Goal: Task Accomplishment & Management: Complete application form

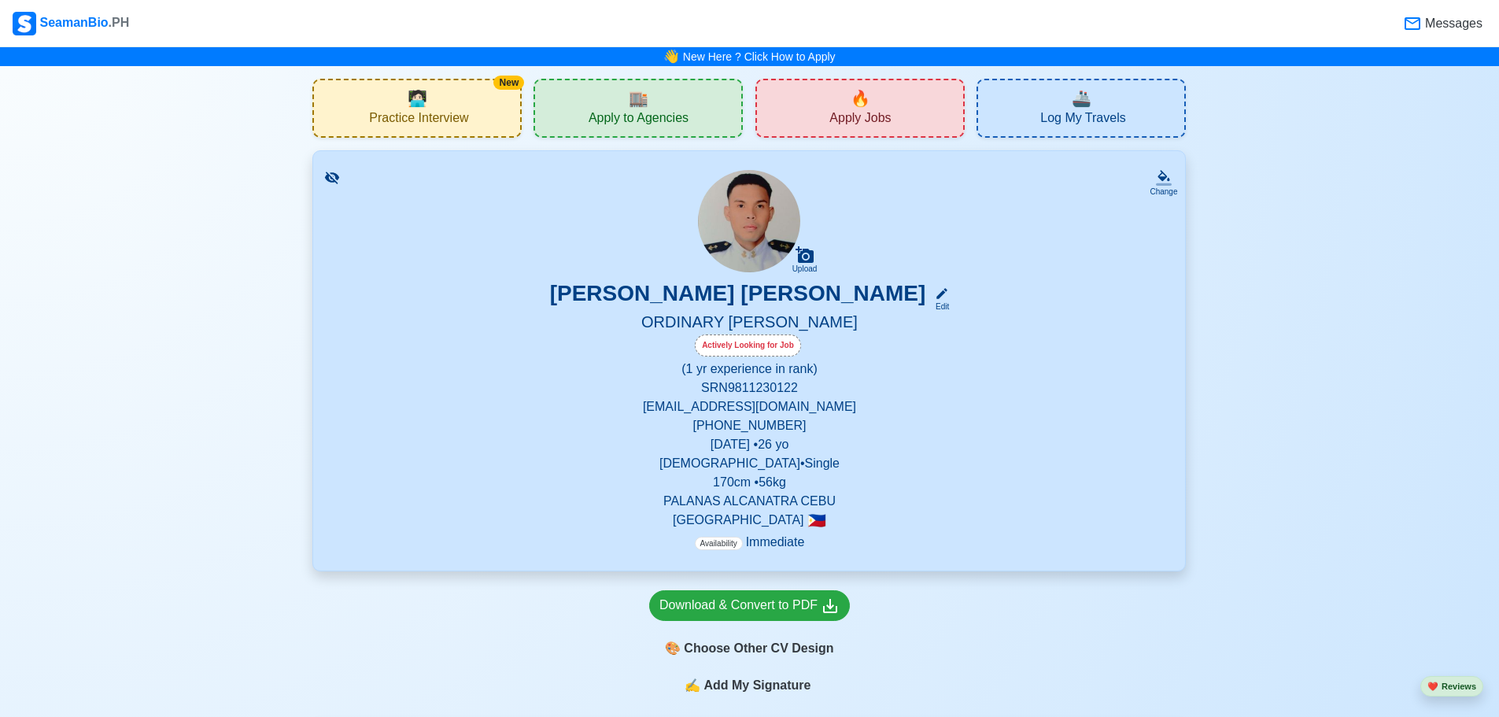
click at [592, 102] on div "🏬 Apply to Agencies" at bounding box center [638, 108] width 209 height 59
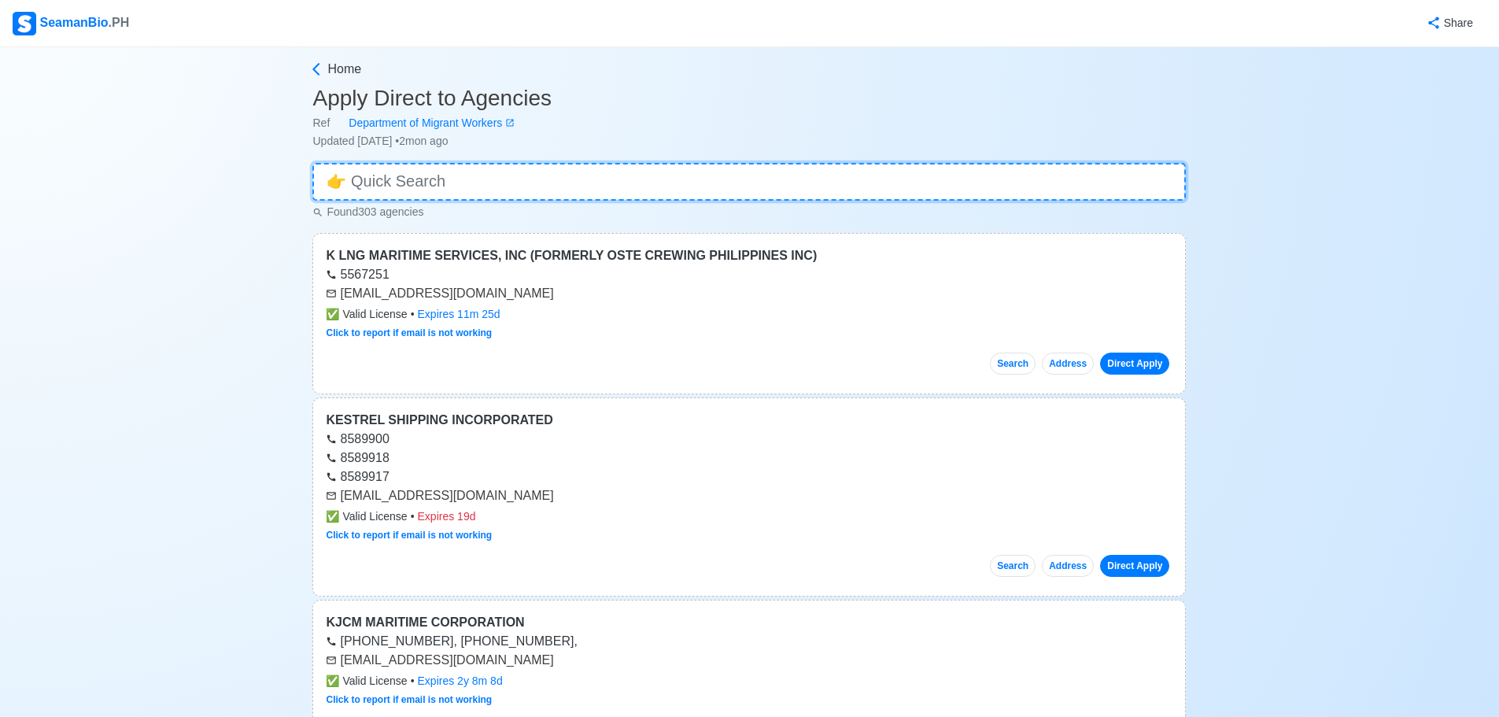
click at [483, 179] on input at bounding box center [749, 182] width 874 height 38
type input "O"
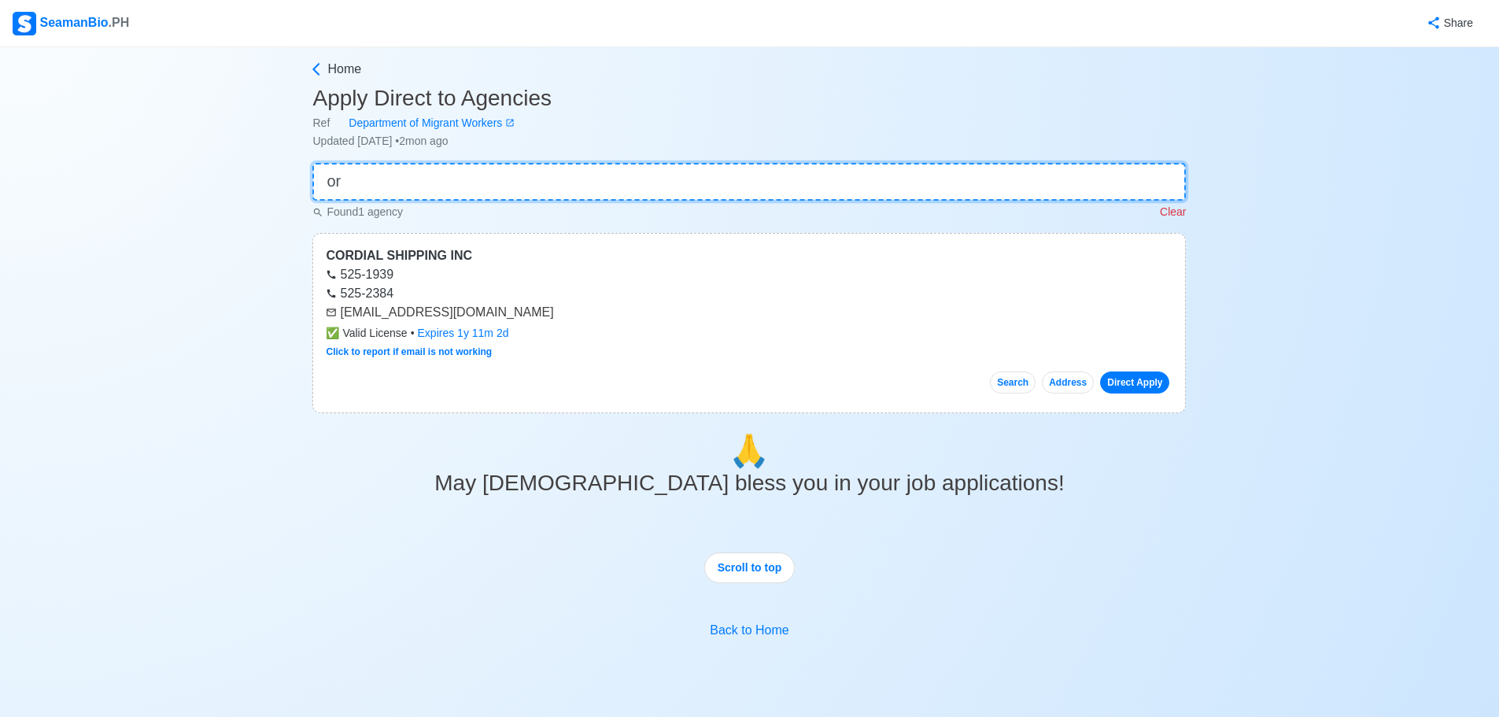
type input "o"
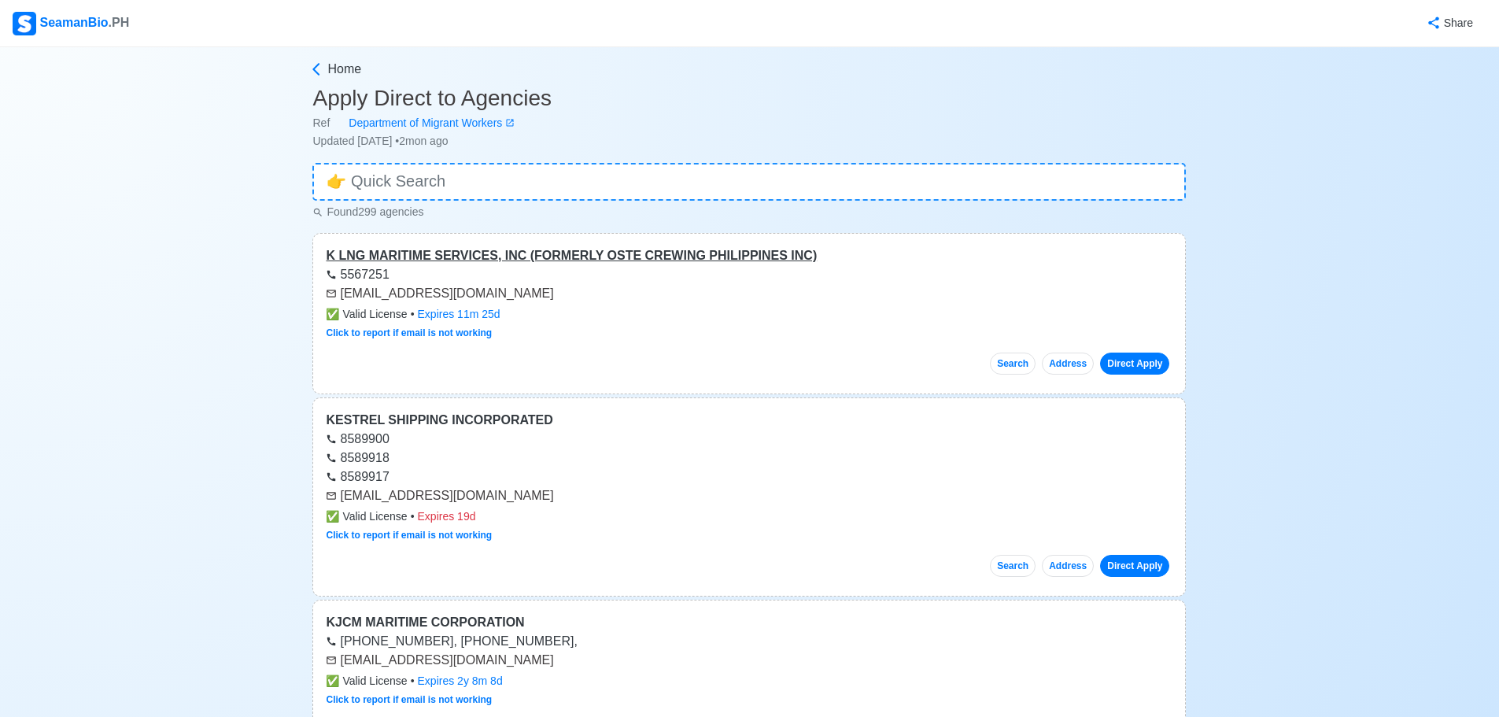
click at [512, 255] on div "K LNG MARITIME SERVICES, INC (FORMERLY OSTE CREWING PHILIPPINES INC)" at bounding box center [749, 255] width 847 height 19
click at [1126, 373] on link "Direct Apply" at bounding box center [1134, 364] width 69 height 22
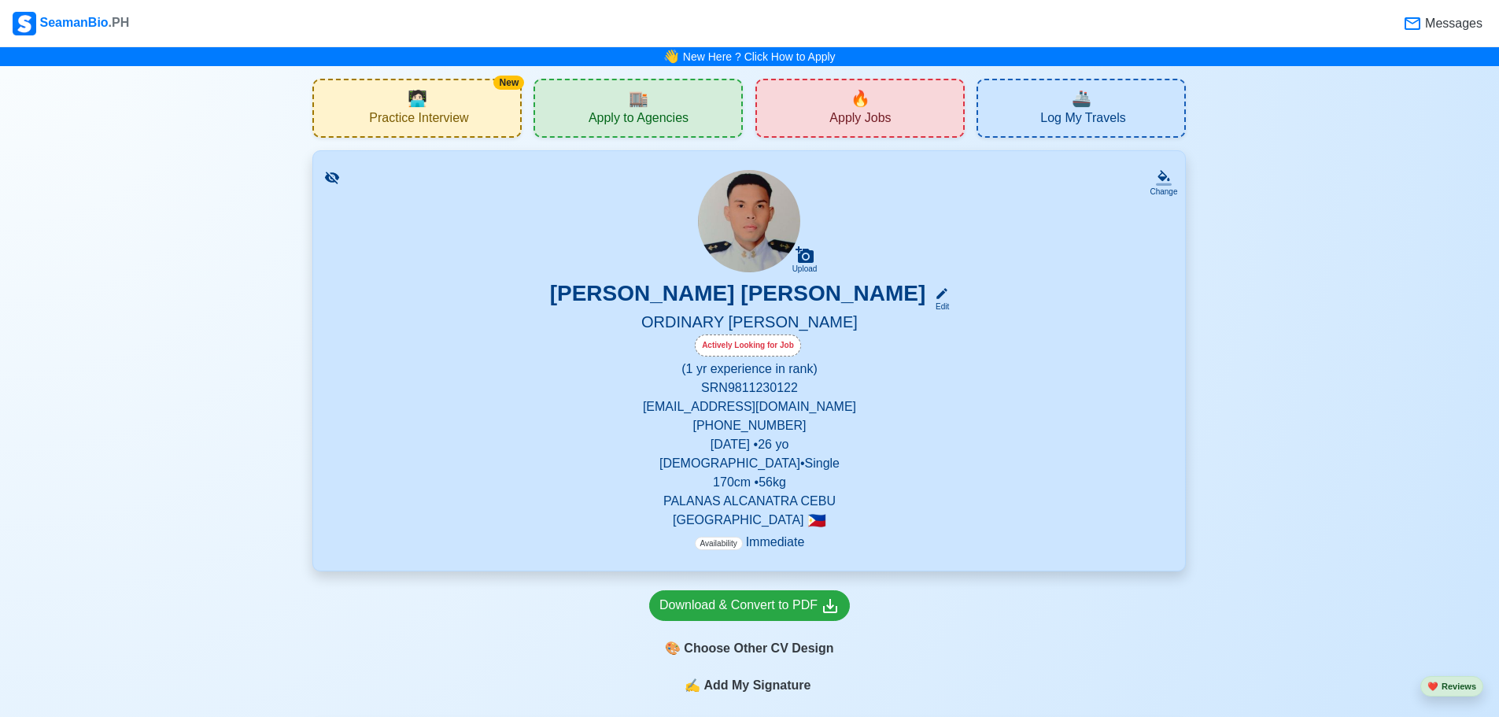
click at [823, 105] on div "🔥 Apply Jobs" at bounding box center [860, 108] width 209 height 59
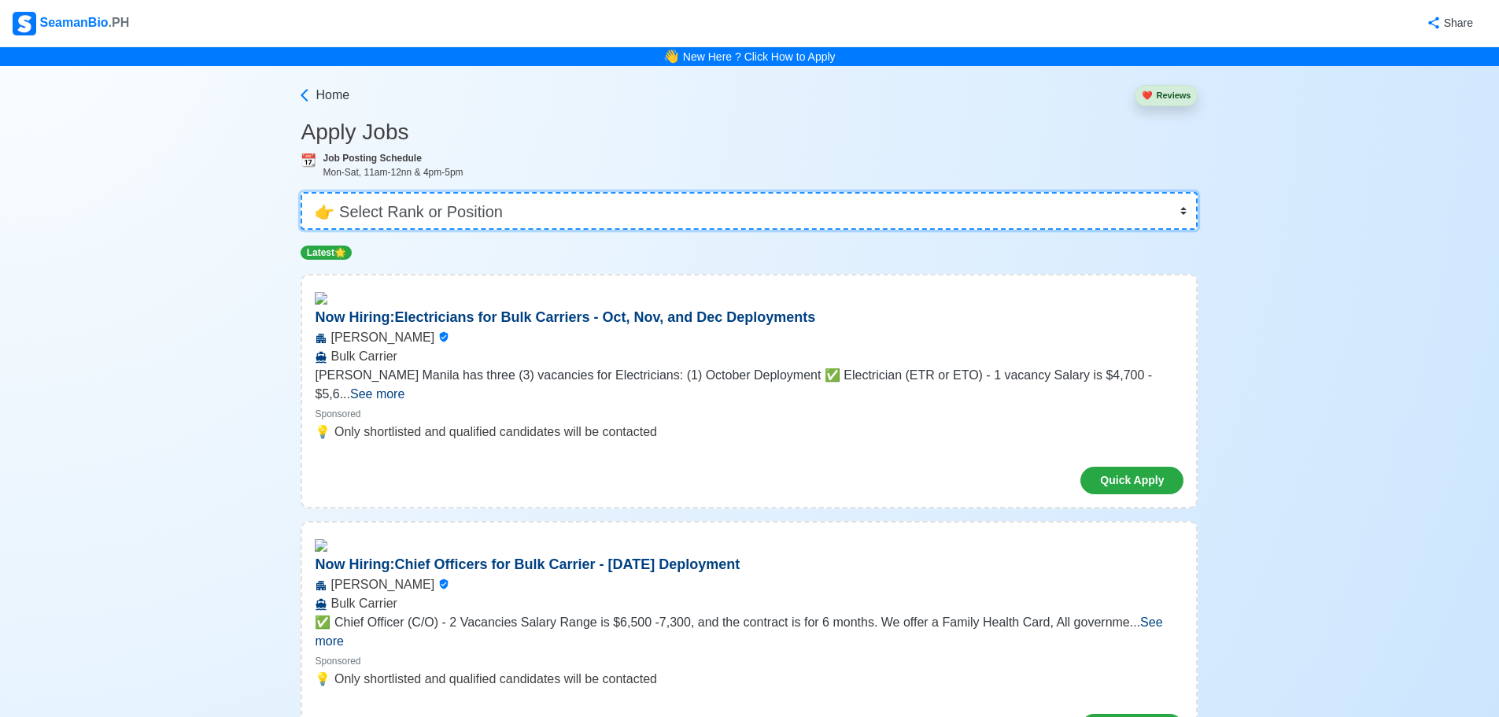
click at [512, 211] on select "👉 Select Rank or Position Master Chief Officer 2nd Officer 3rd Officer Junior O…" at bounding box center [749, 211] width 897 height 38
select select "Ordinary [PERSON_NAME]"
click at [306, 192] on select "👉 Select Rank or Position Master Chief Officer 2nd Officer 3rd Officer Junior O…" at bounding box center [749, 211] width 897 height 38
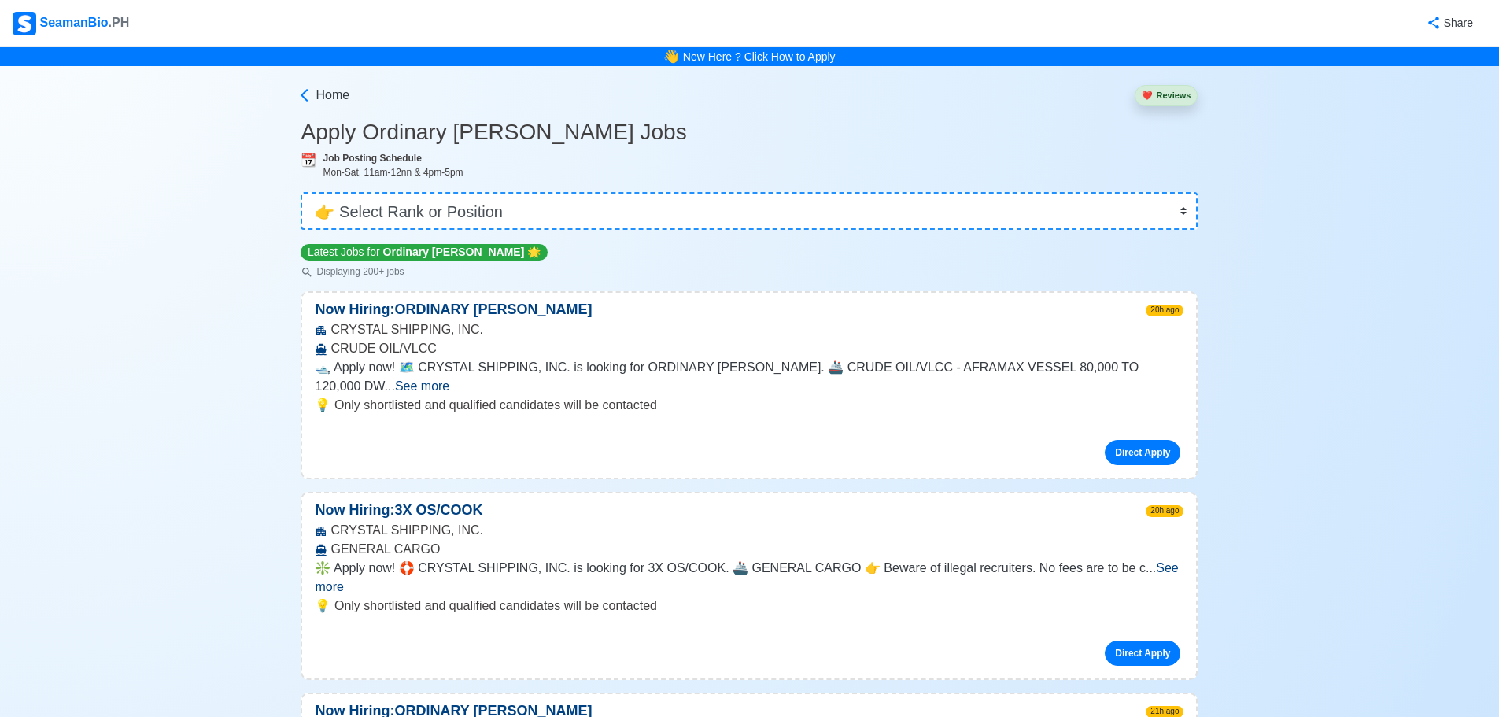
click at [449, 379] on span "See more" at bounding box center [422, 385] width 54 height 13
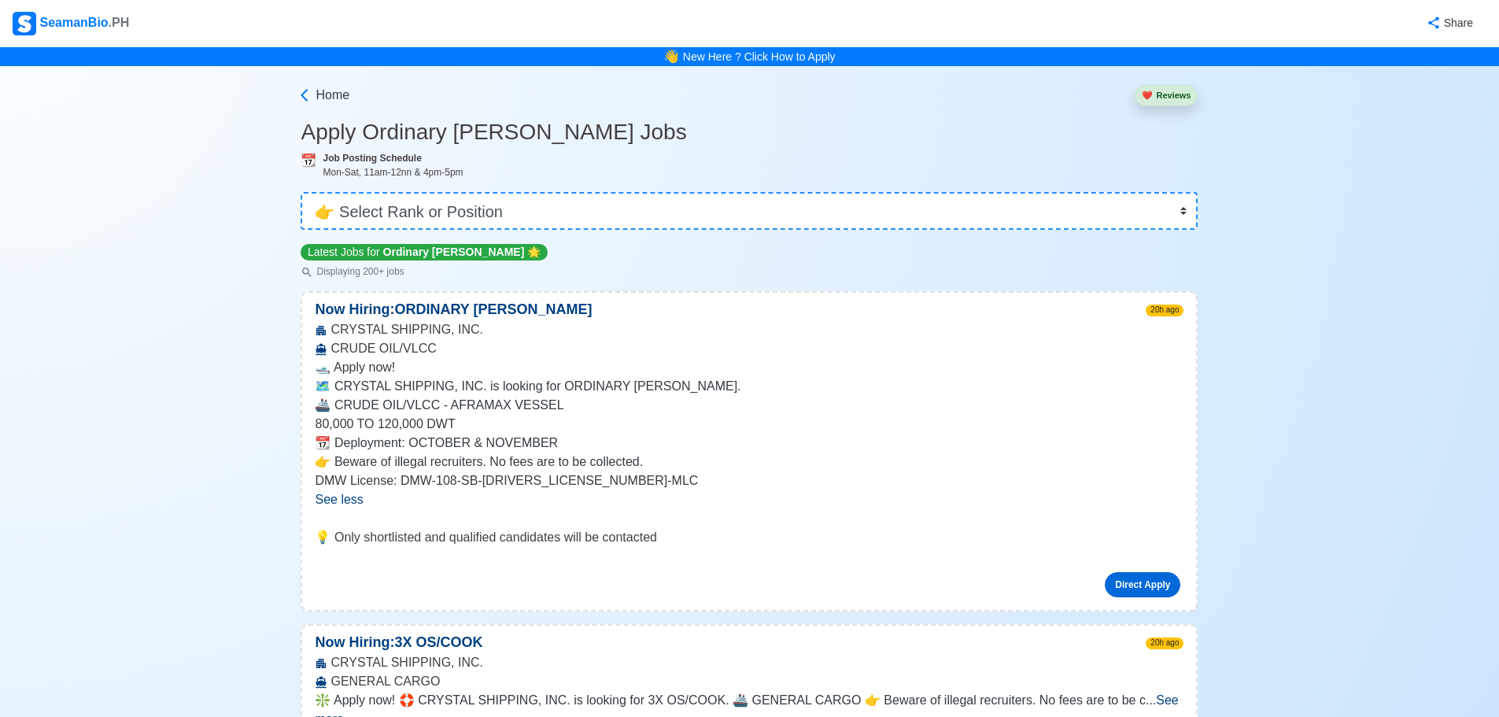
click at [1130, 575] on link "Direct Apply" at bounding box center [1143, 584] width 76 height 25
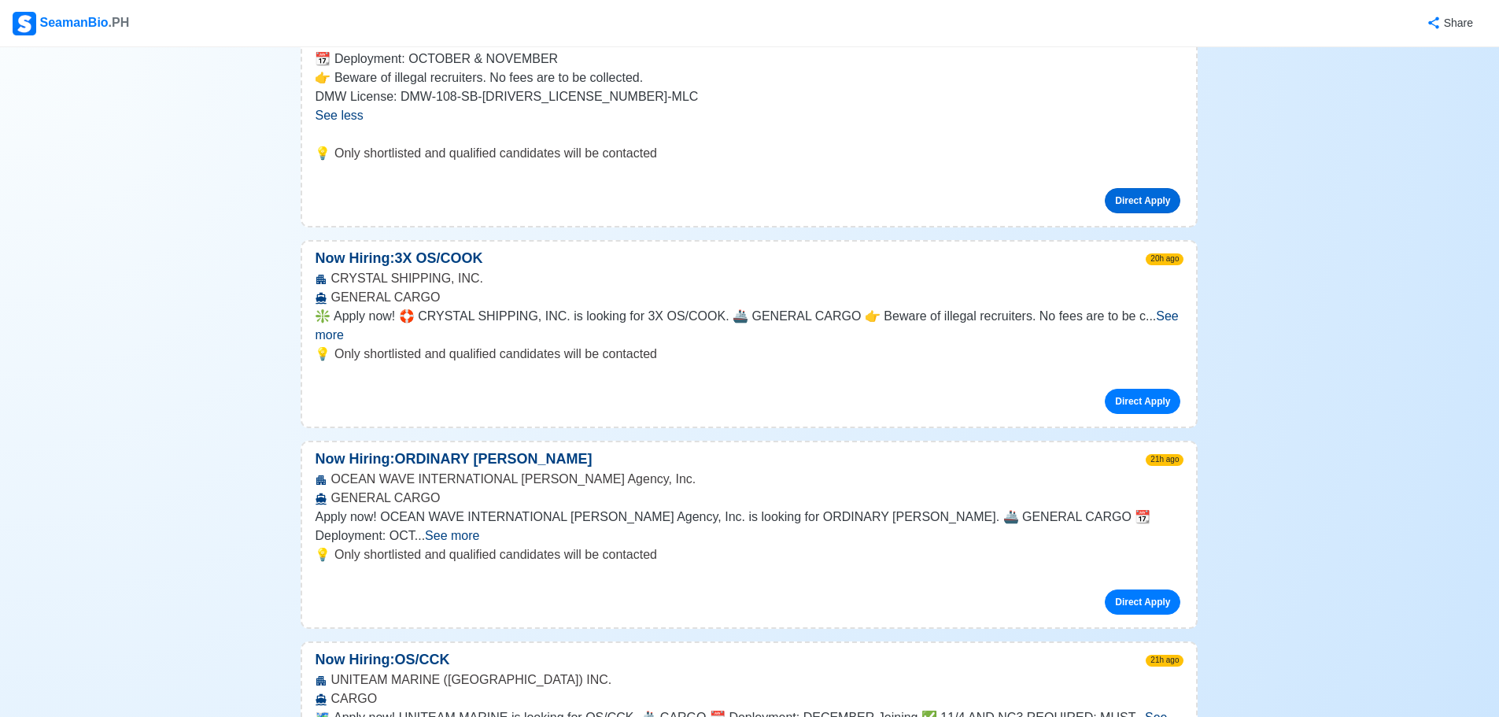
scroll to position [394, 0]
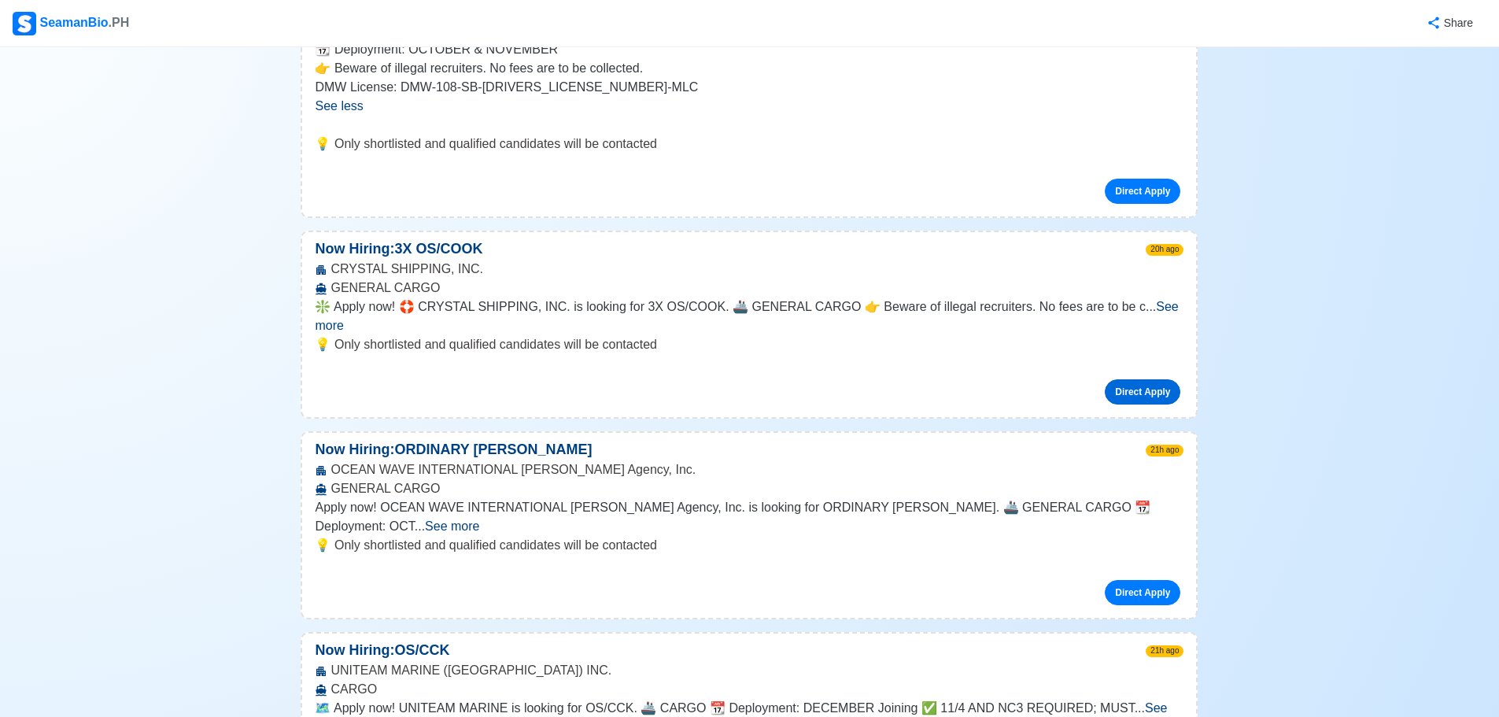
click at [1148, 379] on link "Direct Apply" at bounding box center [1143, 391] width 76 height 25
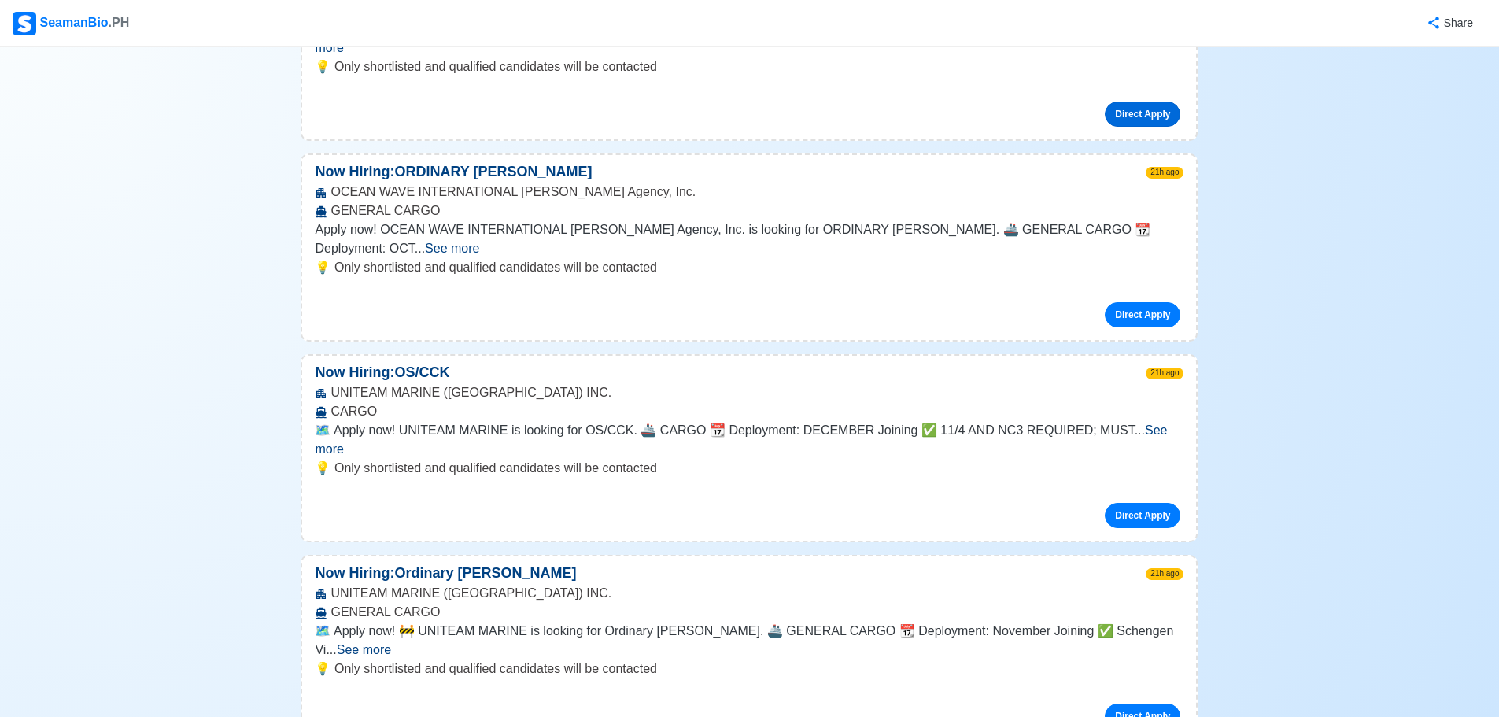
scroll to position [708, 0]
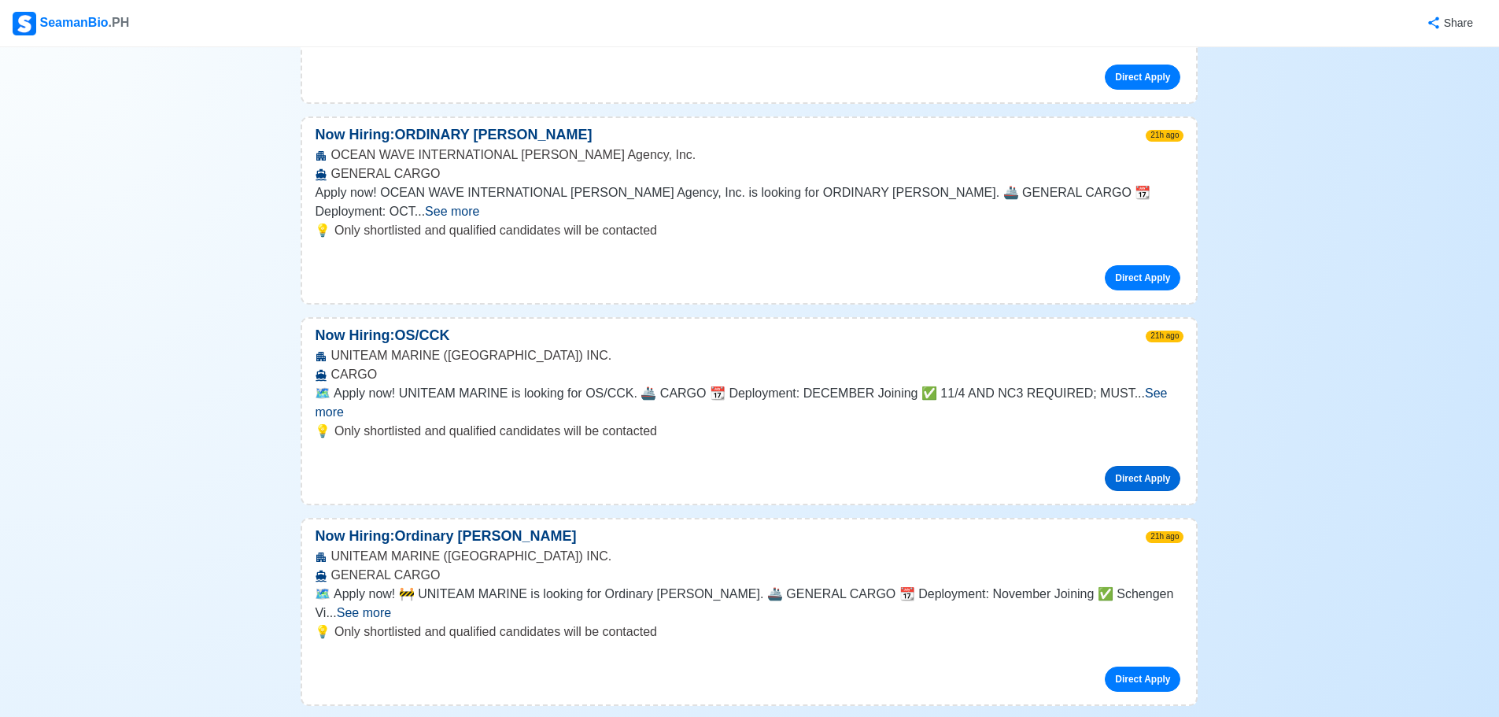
click at [1158, 466] on link "Direct Apply" at bounding box center [1143, 478] width 76 height 25
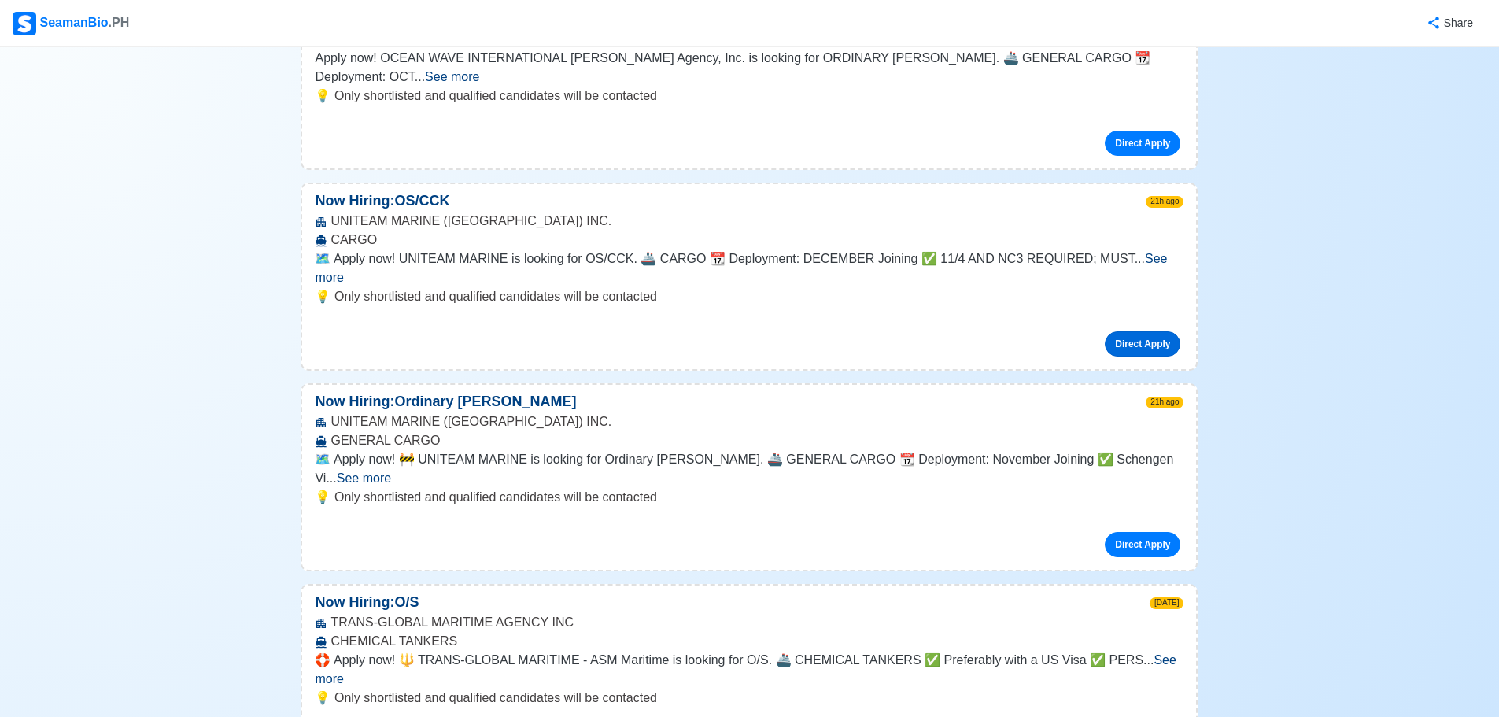
scroll to position [866, 0]
